Goal: Check status: Check status

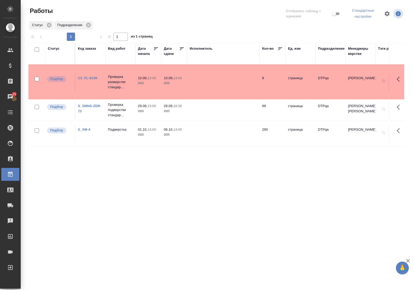
click at [86, 79] on link "C3_FL-8109" at bounding box center [87, 78] width 19 height 4
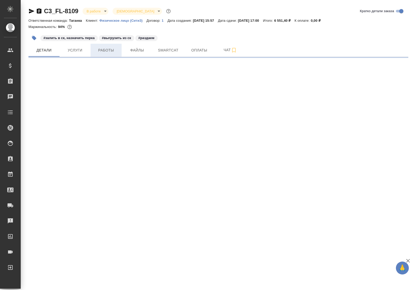
select select "RU"
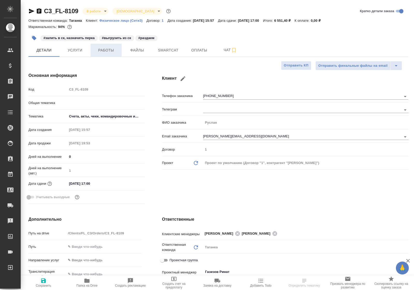
type textarea "x"
click at [108, 51] on span "Работы" at bounding box center [106, 50] width 25 height 6
